Goal: Information Seeking & Learning: Learn about a topic

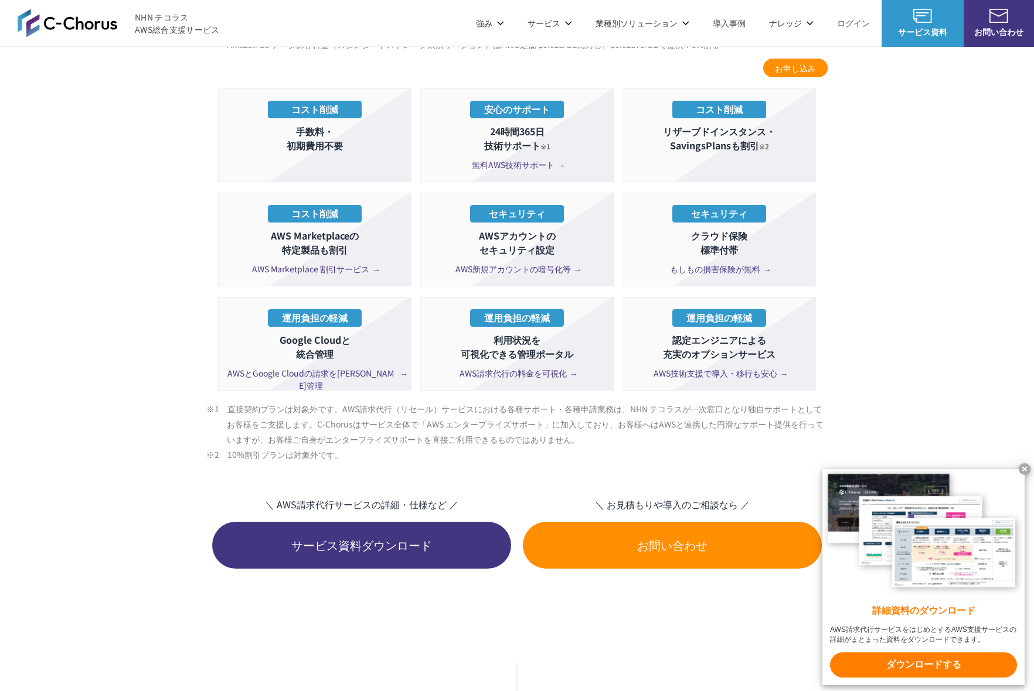
scroll to position [2394, 0]
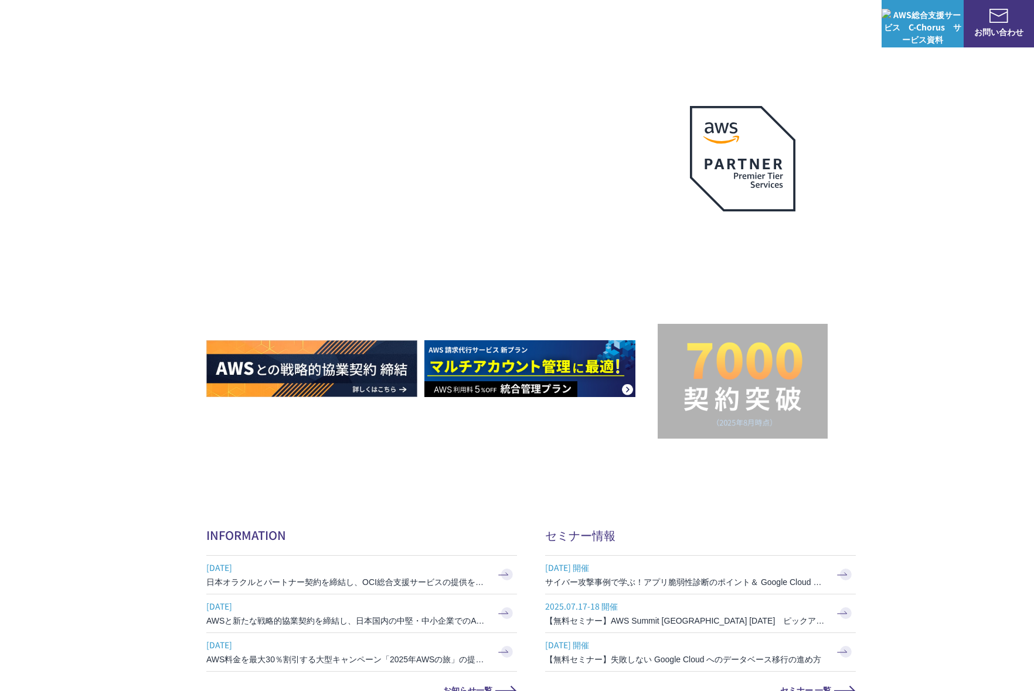
click at [560, 370] on img at bounding box center [529, 368] width 211 height 57
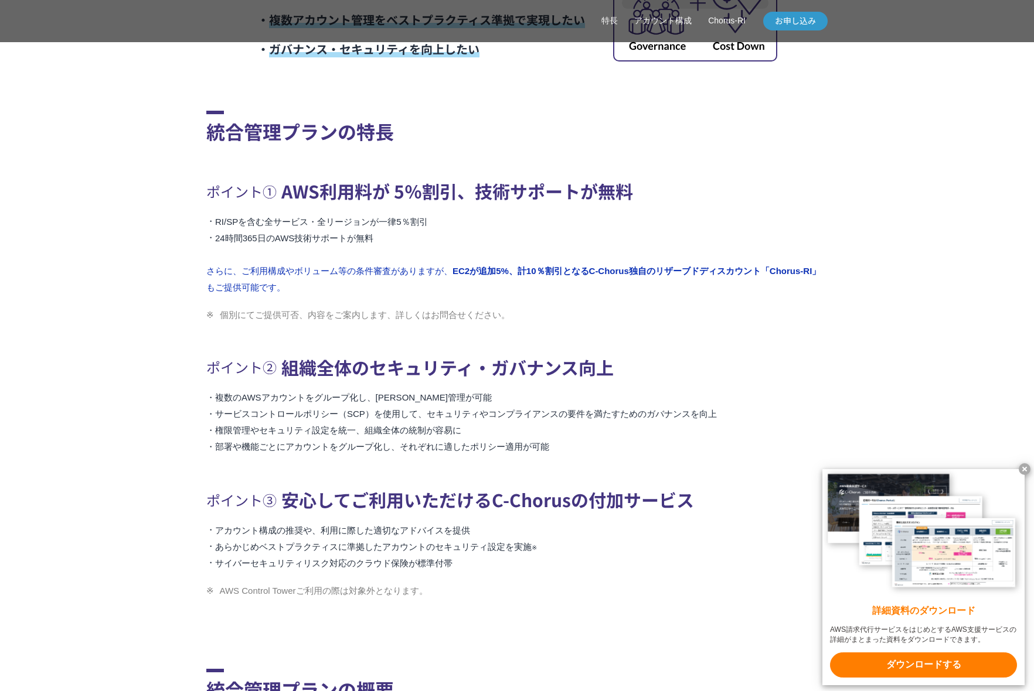
scroll to position [1281, 0]
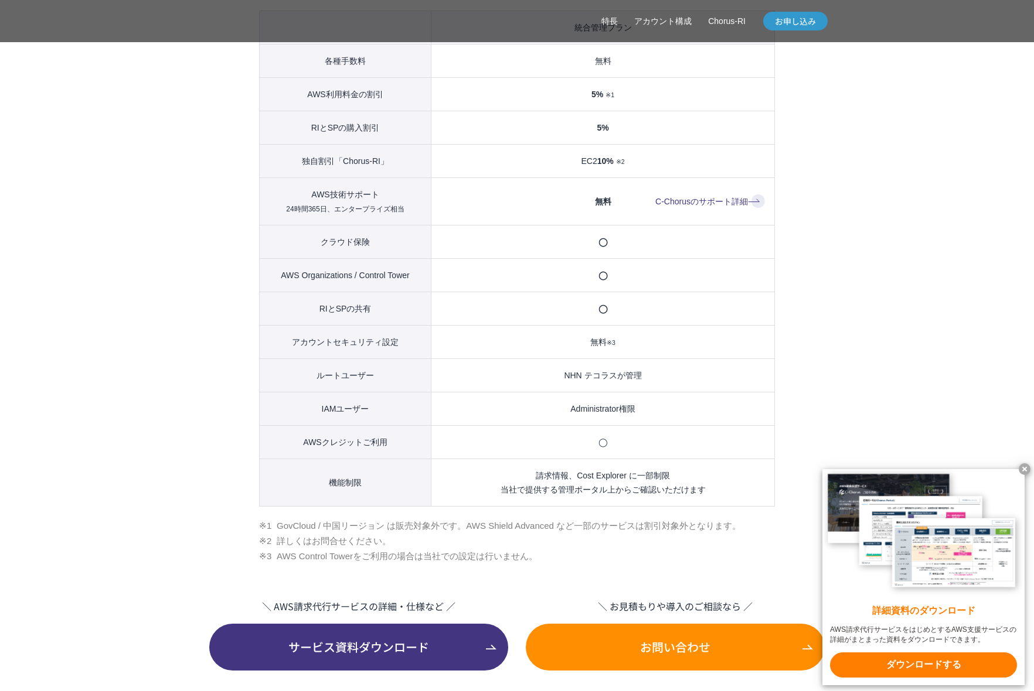
click at [602, 319] on td "◯" at bounding box center [602, 308] width 343 height 33
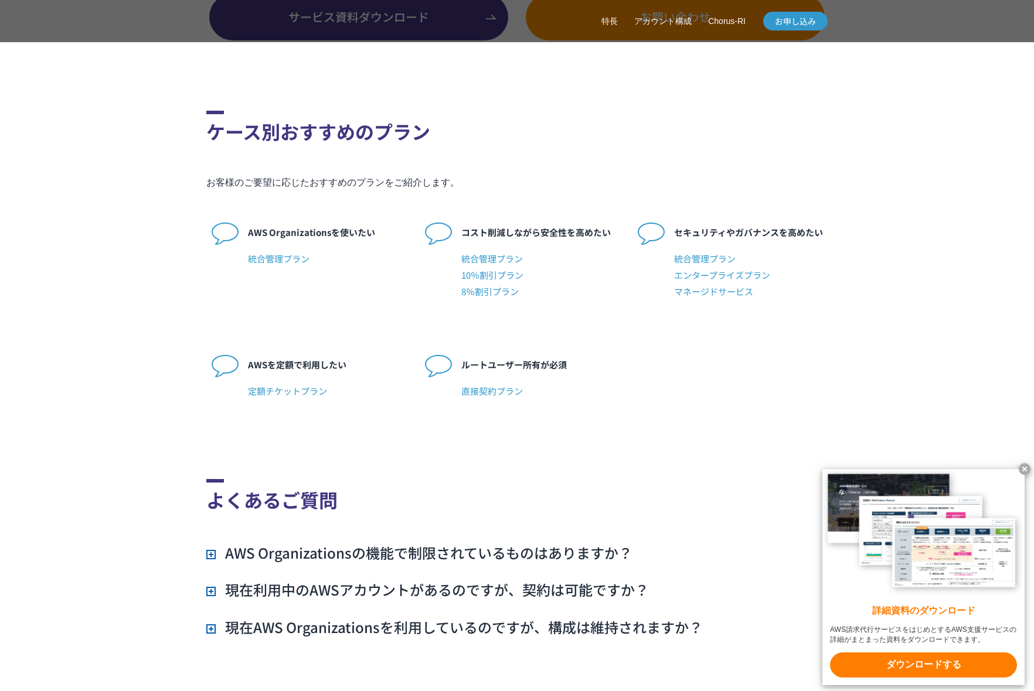
scroll to position [2783, 0]
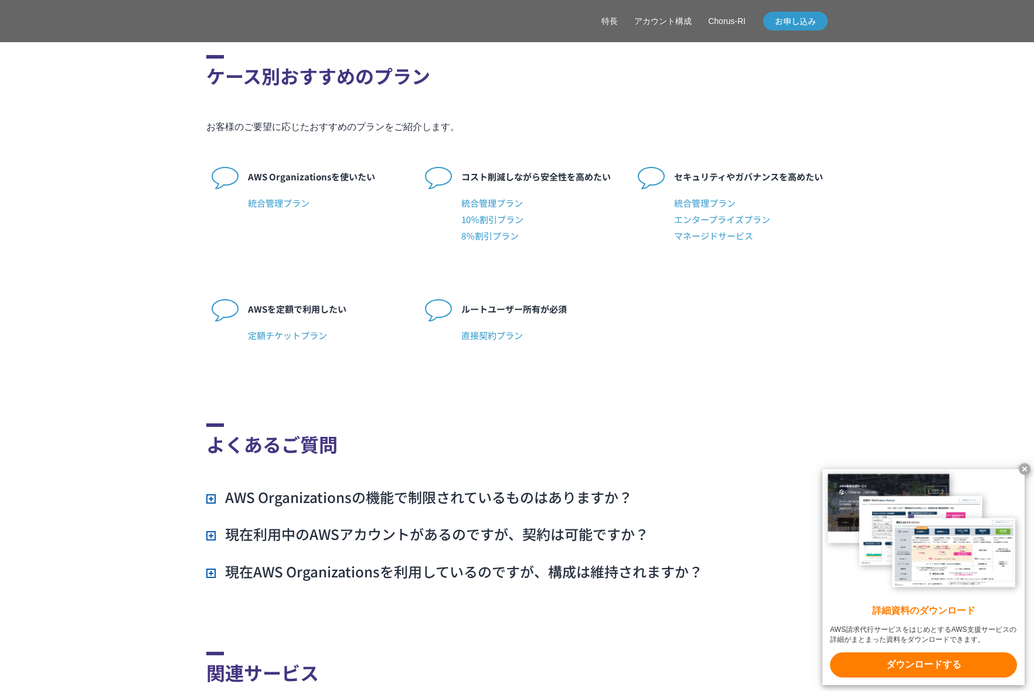
click at [404, 507] on h3 "AWS Organizationsの機能で制限されているものはありますか？" at bounding box center [419, 498] width 426 height 20
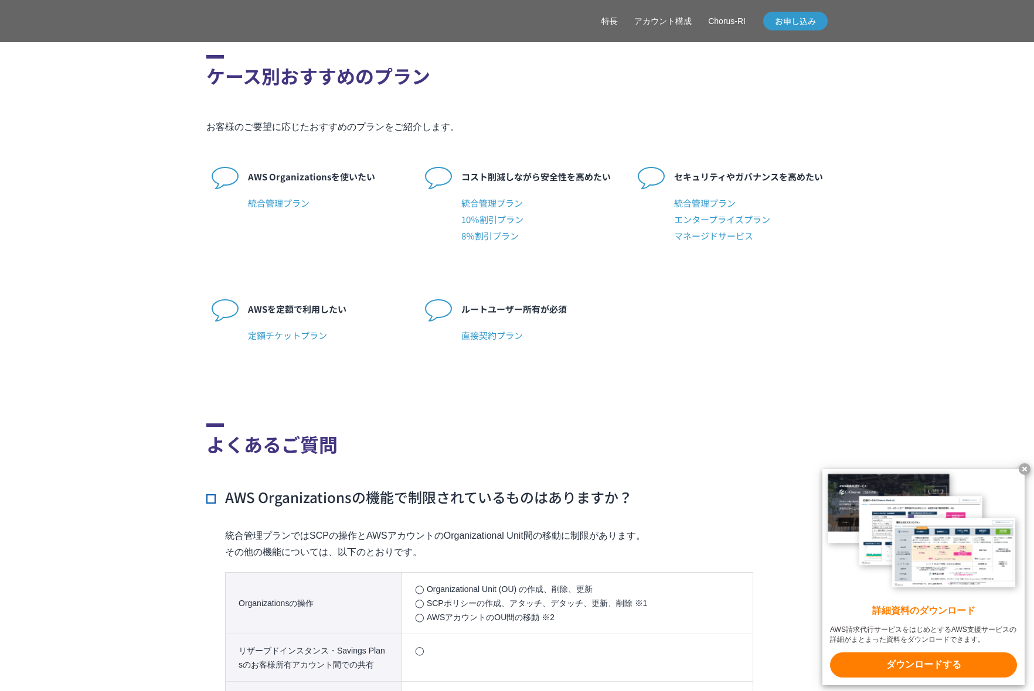
scroll to position [3248, 0]
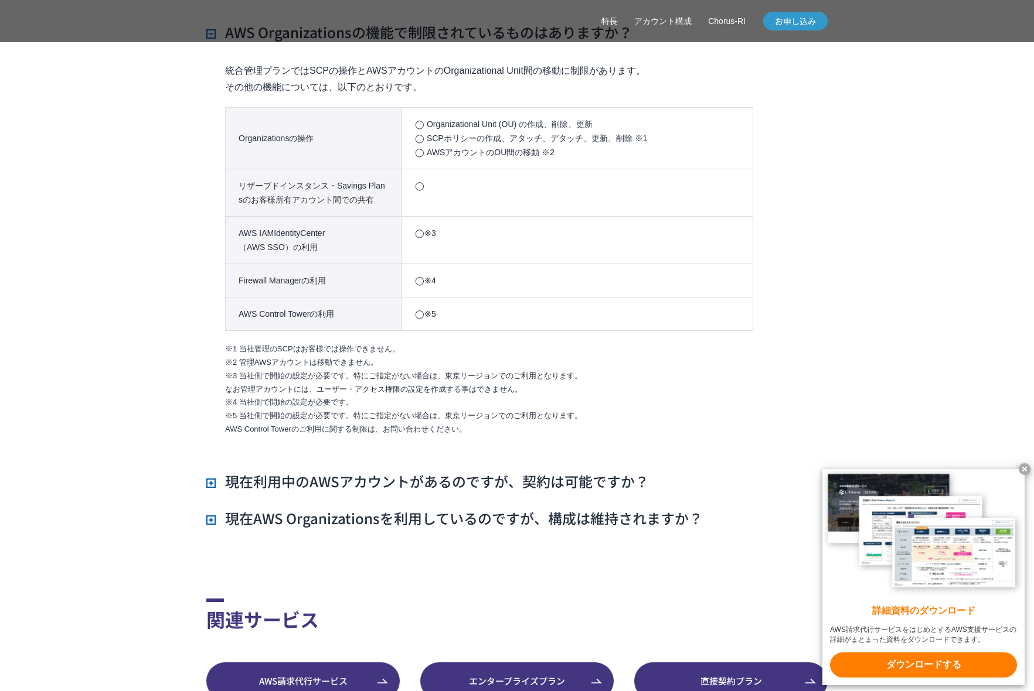
click at [314, 492] on h3 "現在利用中のAWSアカウントがあるのですが、契約は可能ですか？" at bounding box center [427, 482] width 442 height 20
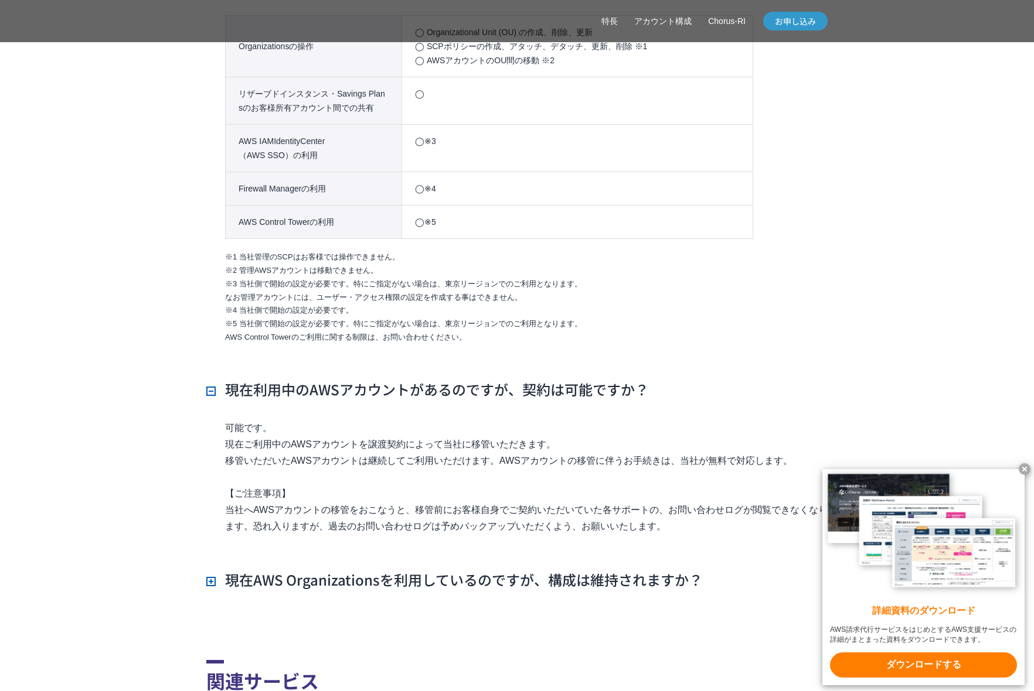
scroll to position [3396, 0]
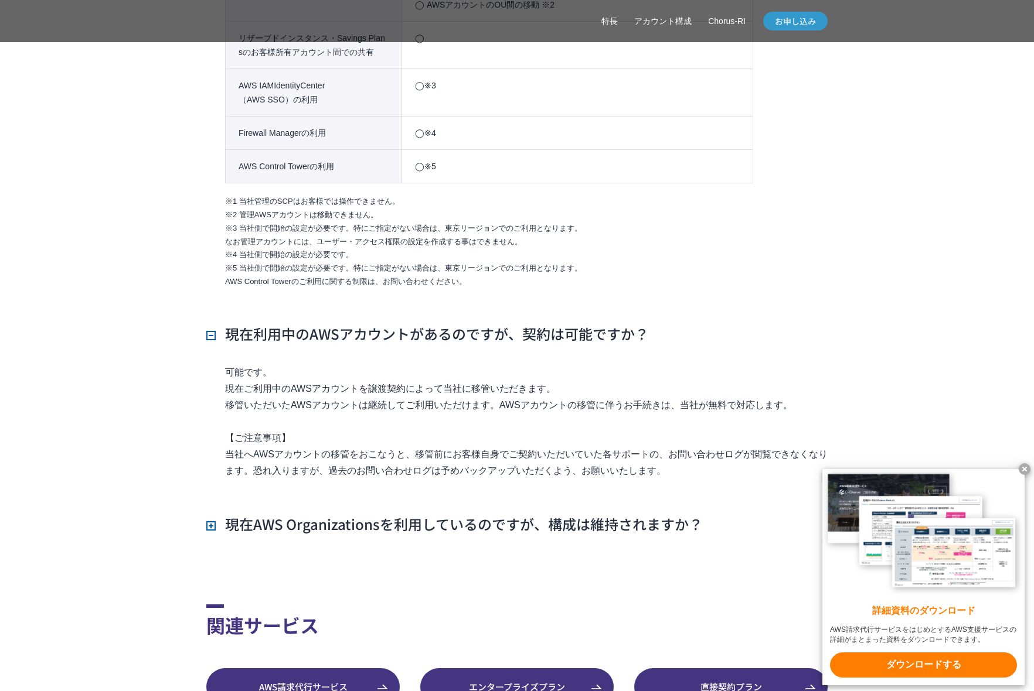
click at [645, 479] on p "可能です。 現在ご利用中のAWSアカウントを譲渡契約によって当社に移管いただきます。 移管いただいたAWSアカウントは継続してご利用いただけます。AWSアカウ…" at bounding box center [526, 421] width 602 height 115
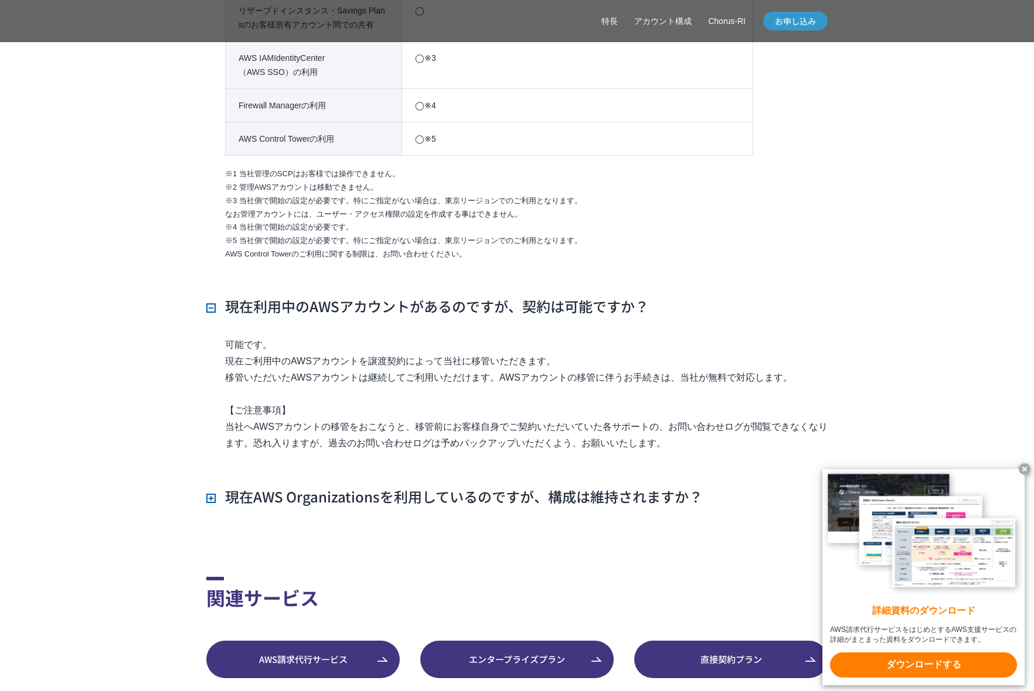
scroll to position [3425, 0]
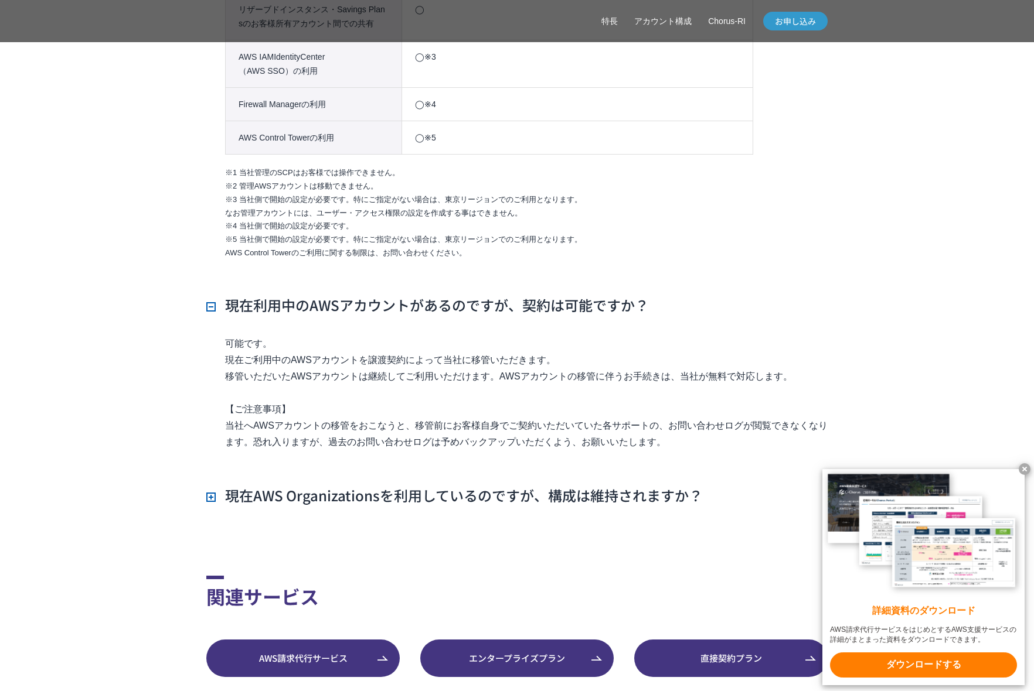
click at [686, 451] on p "可能です。 現在ご利用中のAWSアカウントを譲渡契約によって当社に移管いただきます。 移管いただいたAWSアカウントは継続してご利用いただけます。AWSアカウ…" at bounding box center [526, 393] width 602 height 115
click at [515, 451] on p "可能です。 現在ご利用中のAWSアカウントを譲渡契約によって当社に移管いただきます。 移管いただいたAWSアカウントは継続してご利用いただけます。AWSアカウ…" at bounding box center [526, 393] width 602 height 115
click at [337, 506] on h3 "現在AWS Organizationsを利用しているのですが、構成は維持されますか？" at bounding box center [454, 496] width 496 height 20
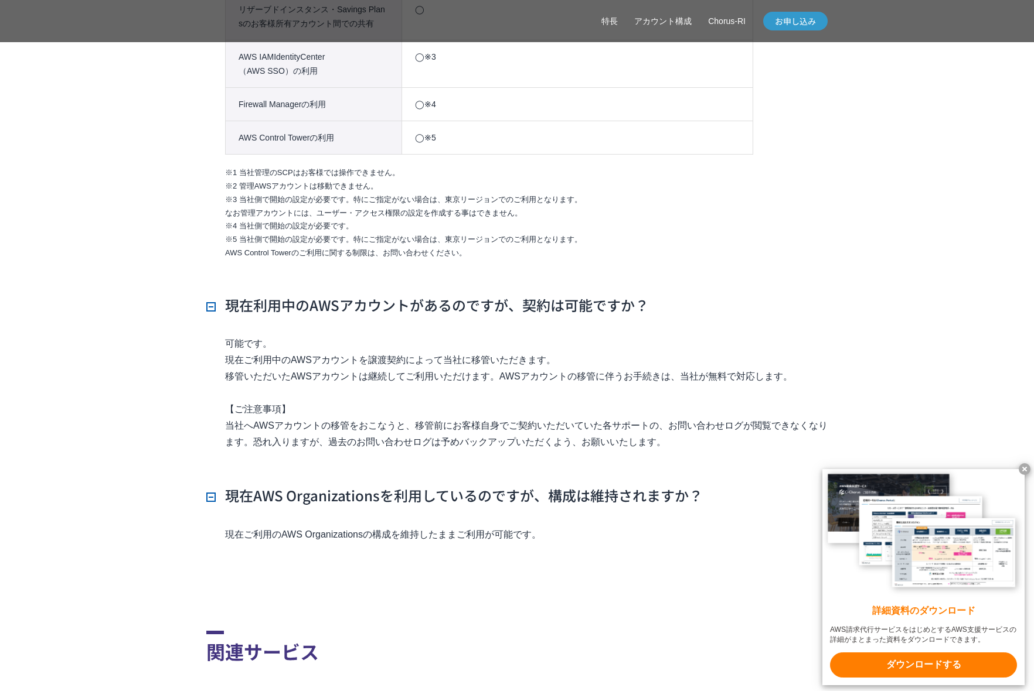
click at [487, 543] on p "現在ご利用のAWS Organizationsの構成を維持したままご利用が可能です。" at bounding box center [526, 535] width 602 height 16
click at [511, 468] on div "可能です。 現在ご利用中のAWSアカウントを譲渡契約によって当社に移管いただきます。 移管いただいたAWSアカウントは継続してご利用いただけます。AWSアカウ…" at bounding box center [516, 402] width 621 height 132
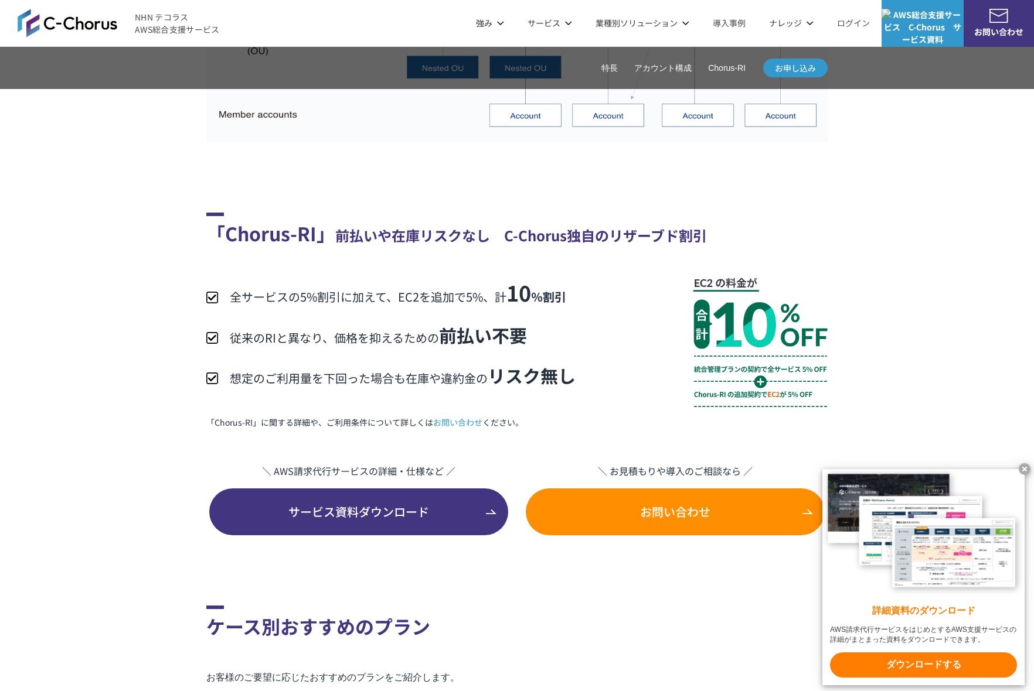
scroll to position [2089, 0]
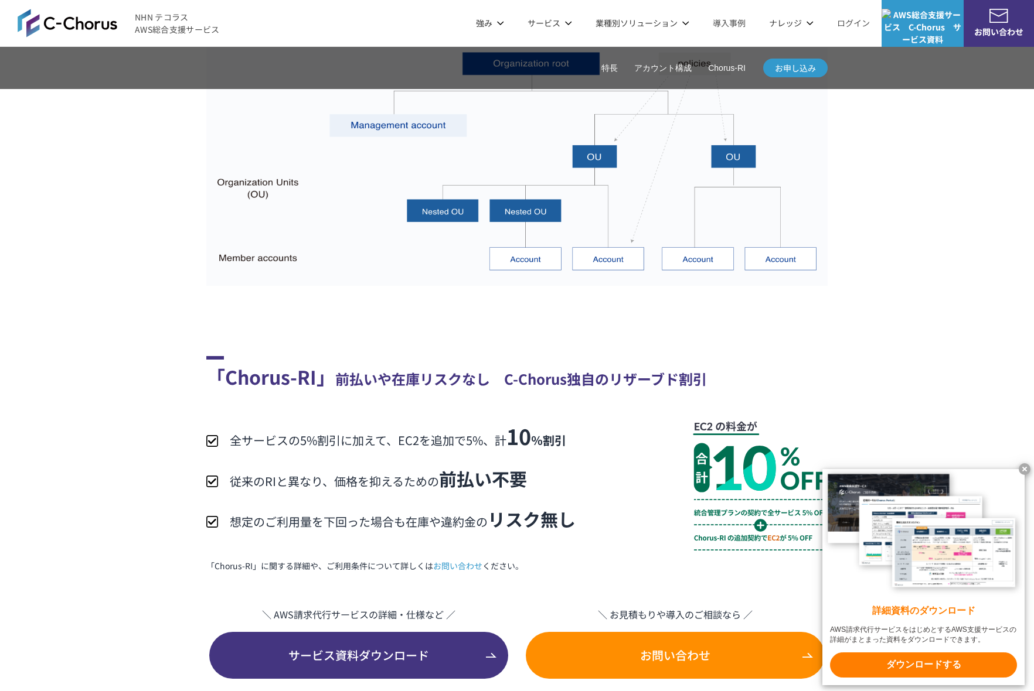
click at [701, 503] on img at bounding box center [760, 485] width 135 height 131
